Goal: Check status: Check status

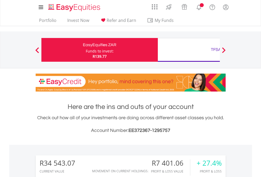
scroll to position [51, 83]
click at [86, 50] on div "Funds to invest:" at bounding box center [100, 51] width 28 height 5
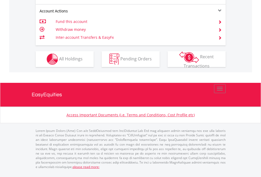
scroll to position [517, 0]
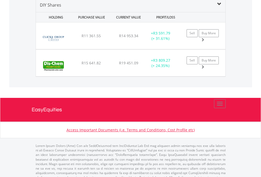
scroll to position [511, 0]
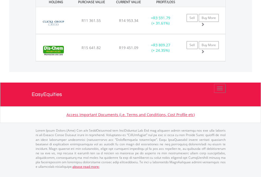
scroll to position [38, 0]
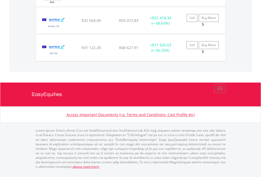
scroll to position [51, 83]
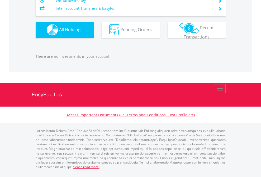
scroll to position [51, 83]
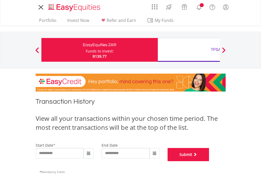
click at [210, 161] on button "Submit" at bounding box center [189, 154] width 42 height 13
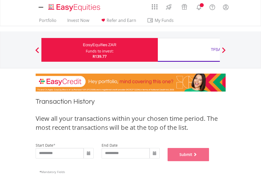
scroll to position [214, 0]
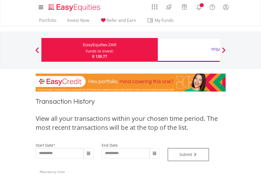
click at [189, 50] on div "TFSA" at bounding box center [216, 49] width 110 height 7
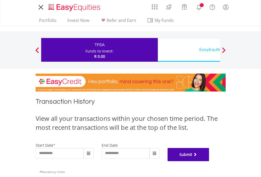
click at [210, 161] on button "Submit" at bounding box center [189, 154] width 42 height 13
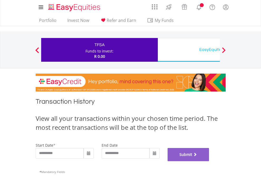
scroll to position [214, 0]
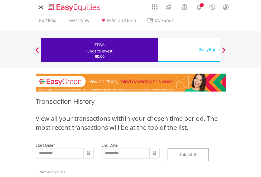
click at [189, 50] on div "EasyEquities USD" at bounding box center [216, 49] width 110 height 7
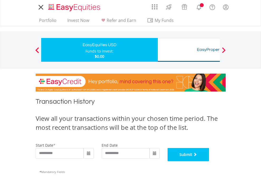
click at [210, 161] on button "Submit" at bounding box center [189, 154] width 42 height 13
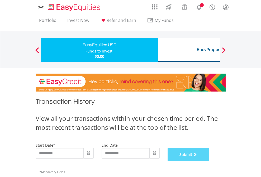
scroll to position [214, 0]
